Goal: Information Seeking & Learning: Learn about a topic

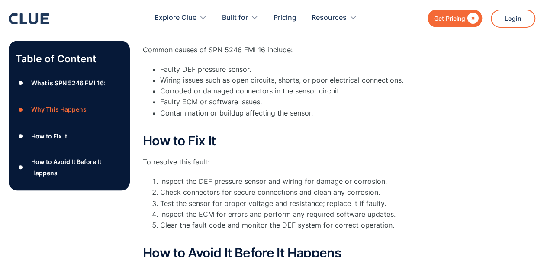
scroll to position [329, 0]
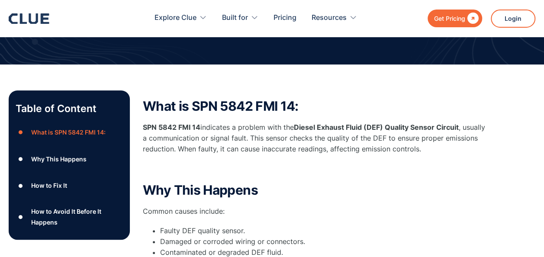
scroll to position [104, 0]
